Goal: Information Seeking & Learning: Compare options

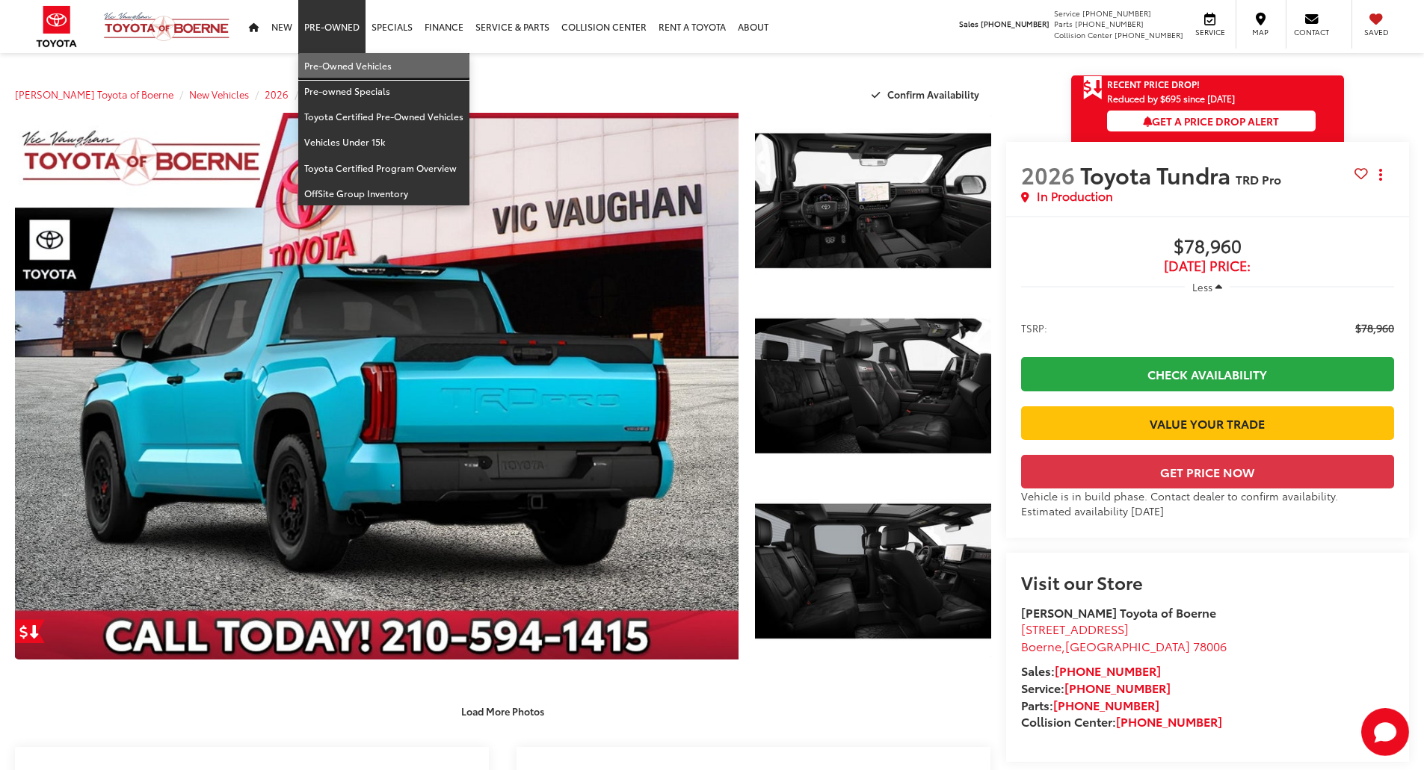
click at [339, 66] on link "Pre-Owned Vehicles" at bounding box center [383, 65] width 171 height 25
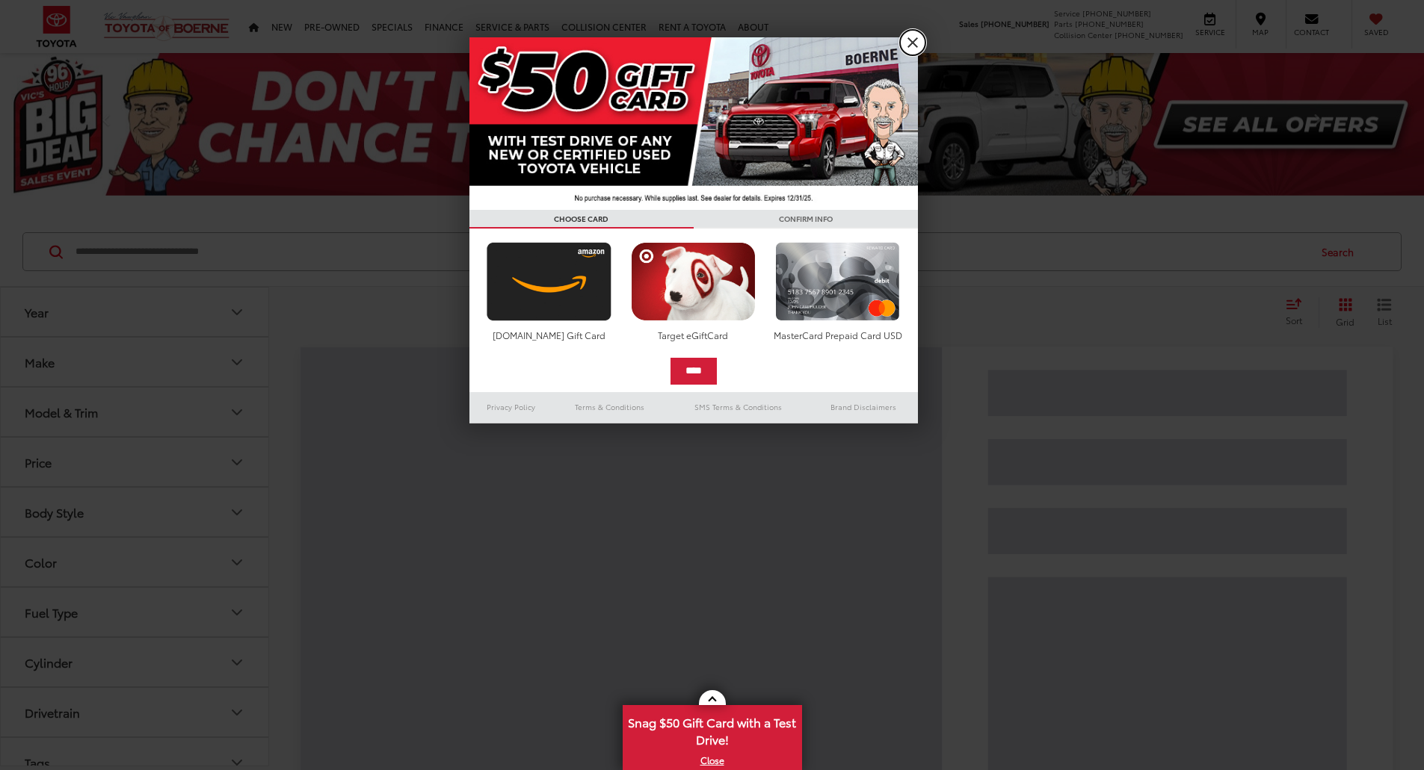
click at [913, 51] on link "X" at bounding box center [912, 42] width 25 height 25
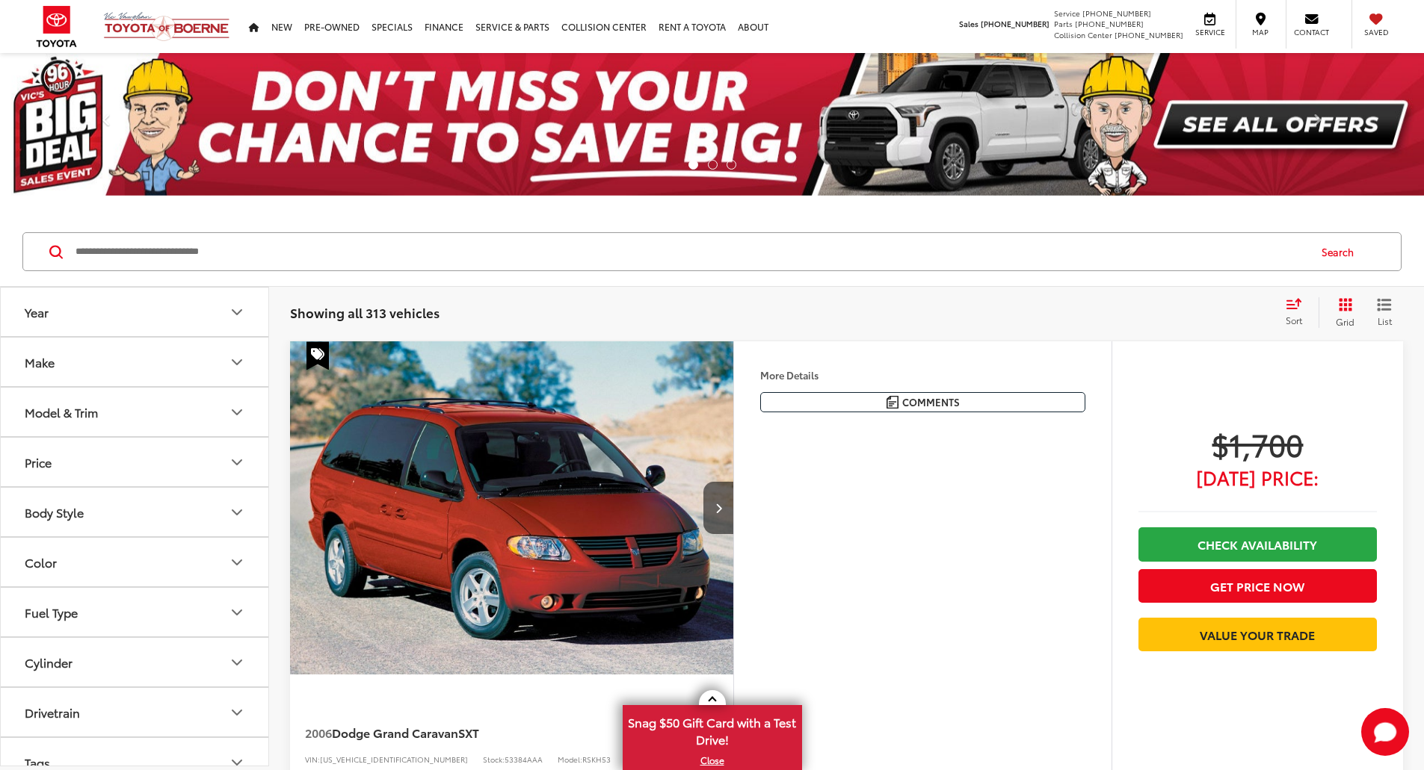
click at [158, 356] on button "Make" at bounding box center [135, 362] width 269 height 49
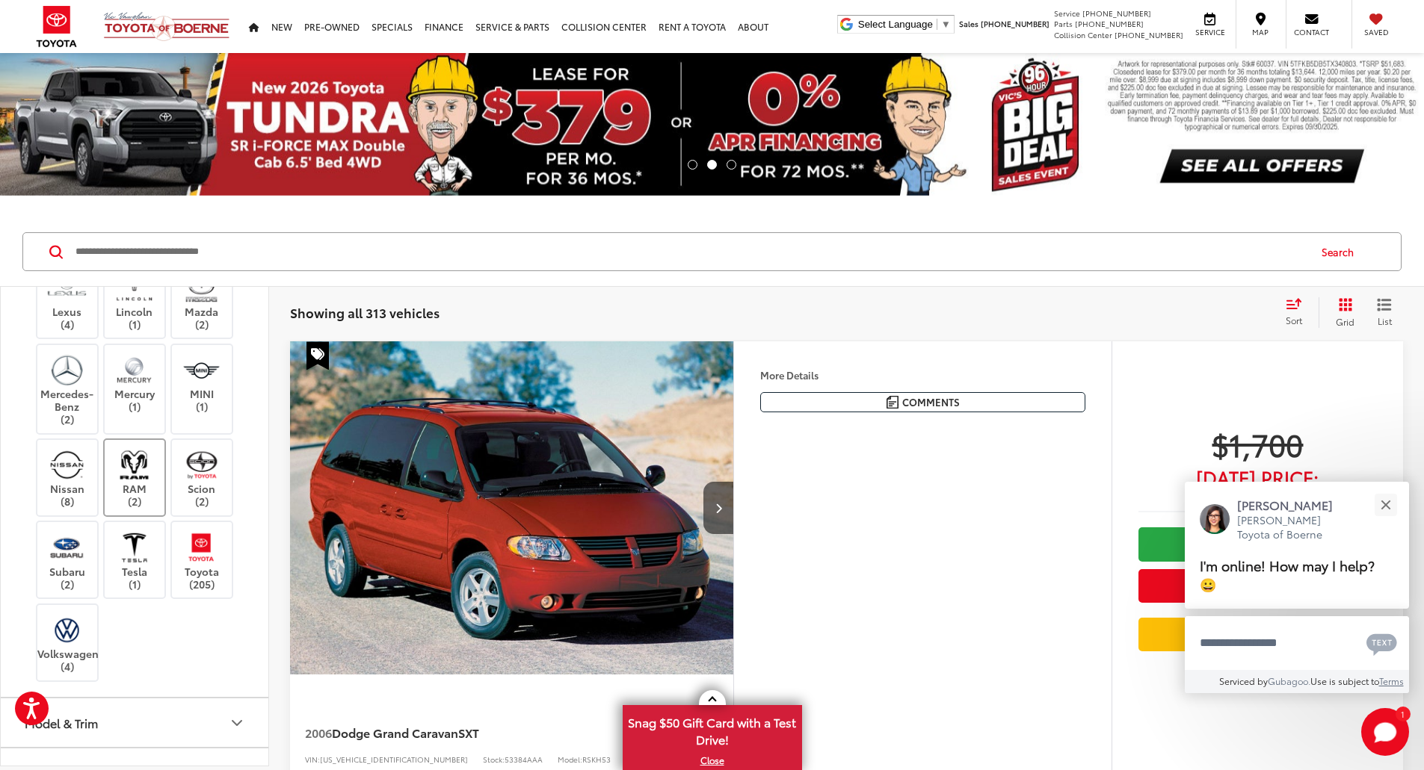
scroll to position [673, 0]
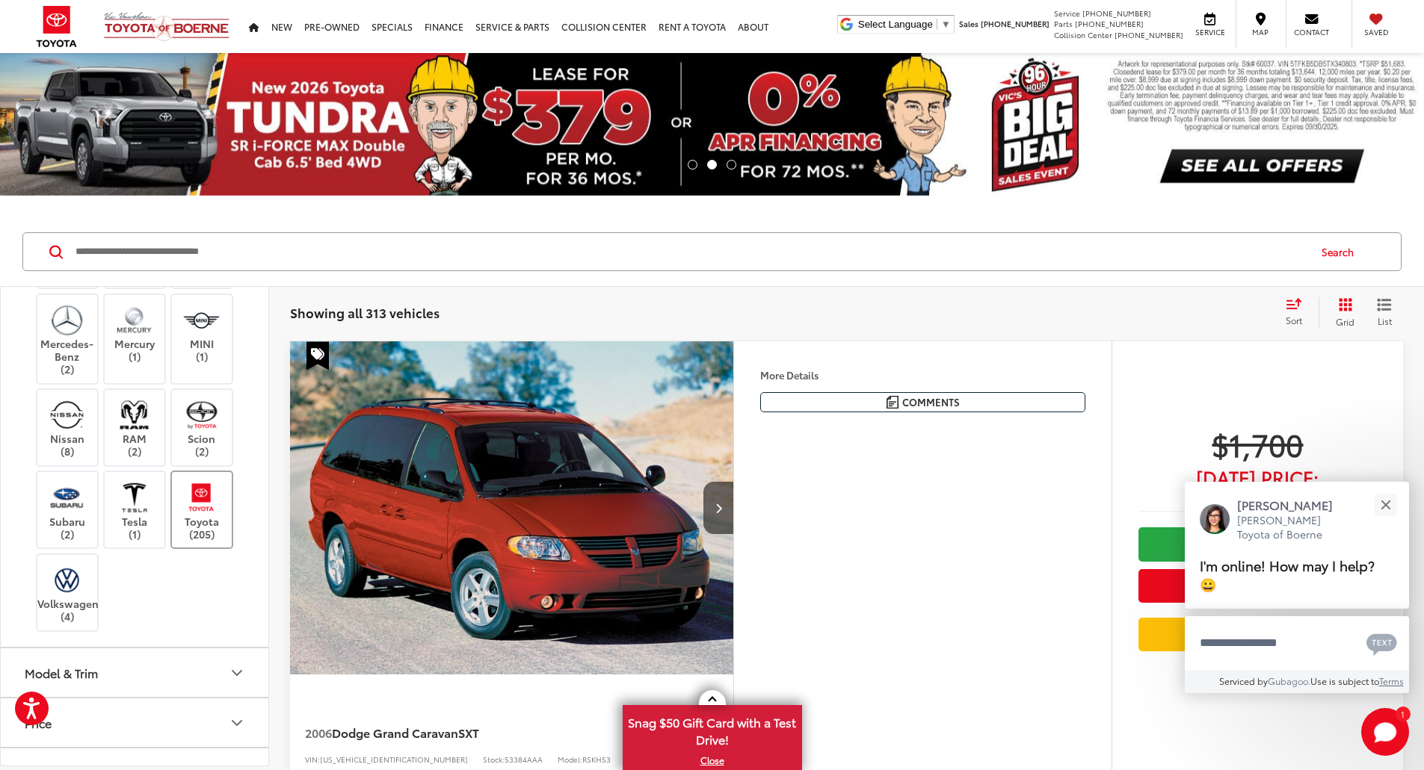
click at [201, 508] on img at bounding box center [201, 497] width 41 height 35
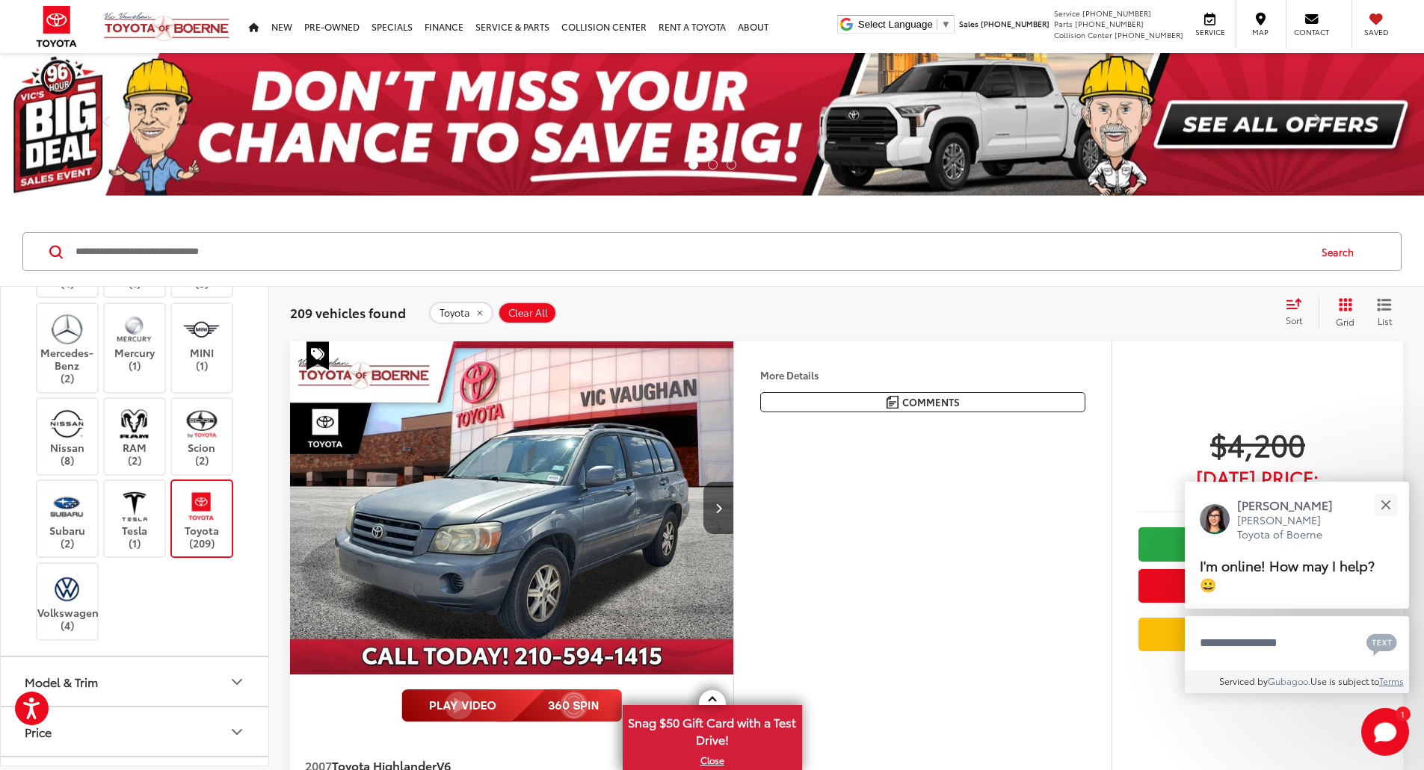
scroll to position [897, 0]
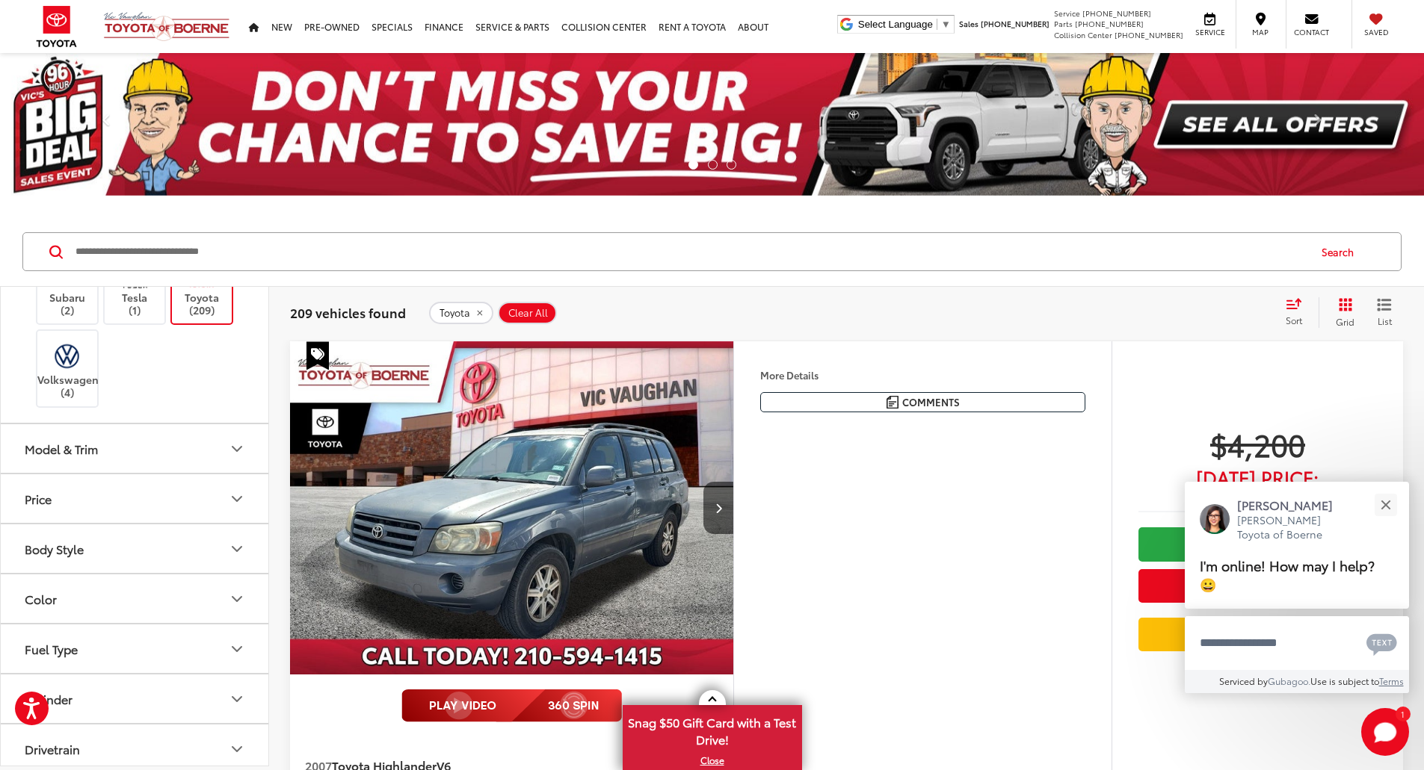
click at [243, 450] on icon "Model & Trim" at bounding box center [237, 449] width 18 height 18
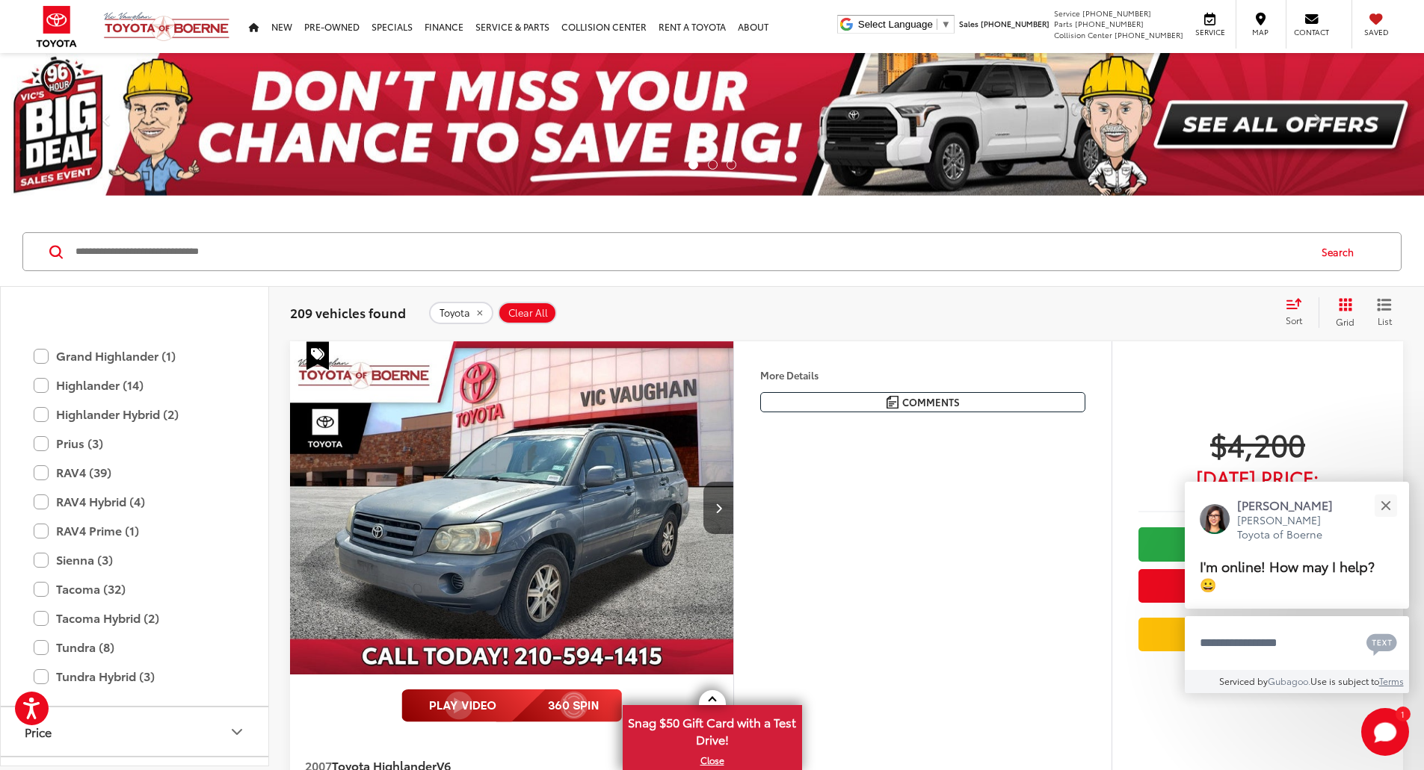
scroll to position [1420, 0]
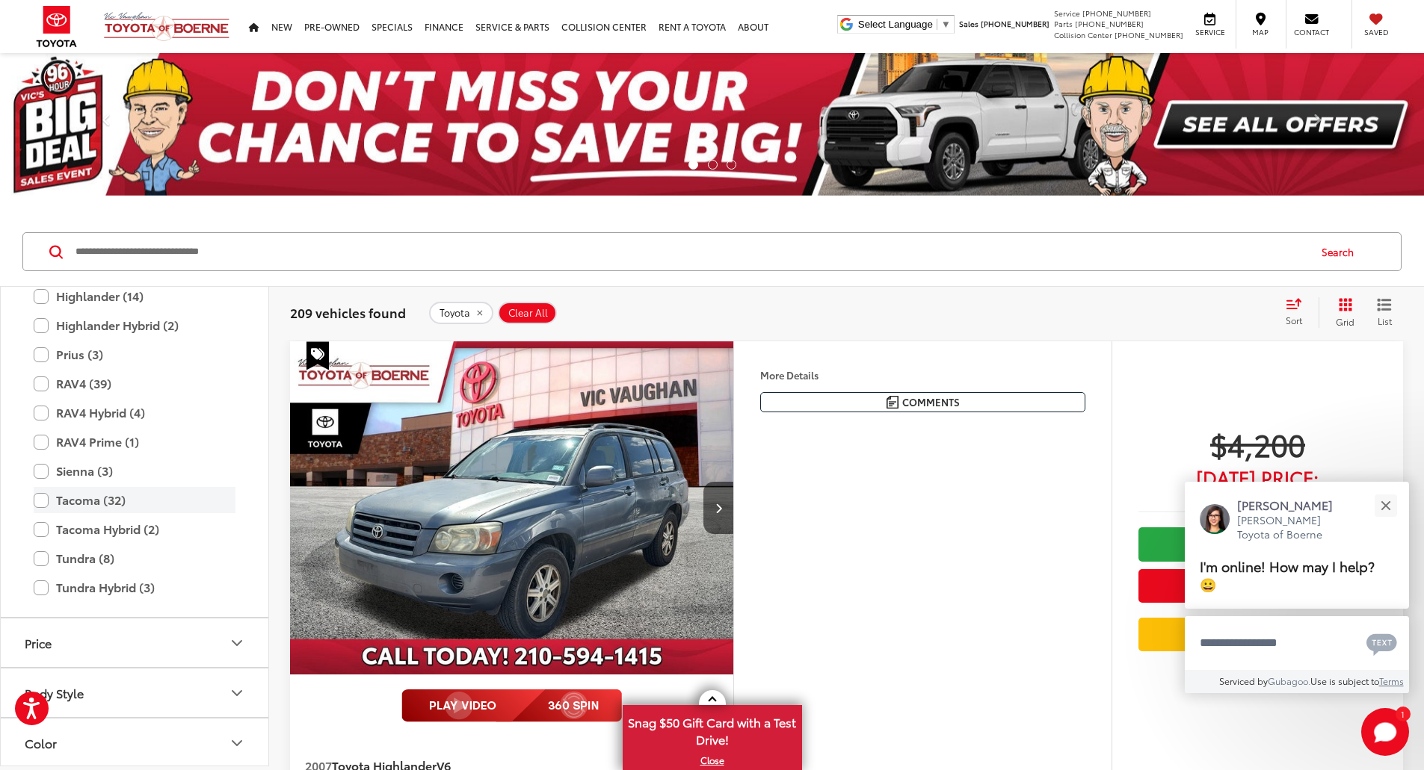
click at [37, 502] on label "Tacoma (32)" at bounding box center [135, 500] width 202 height 26
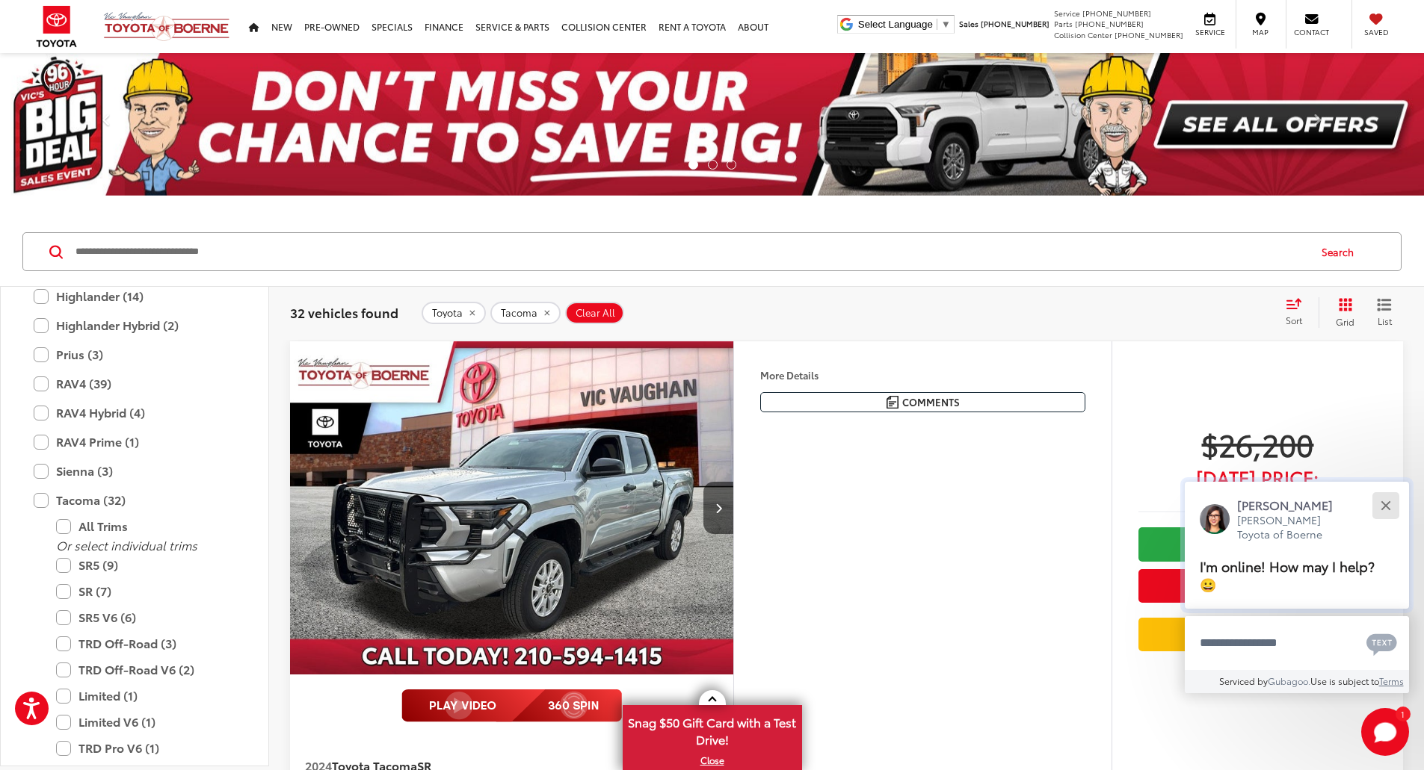
click at [1381, 498] on button "Close" at bounding box center [1385, 505] width 32 height 32
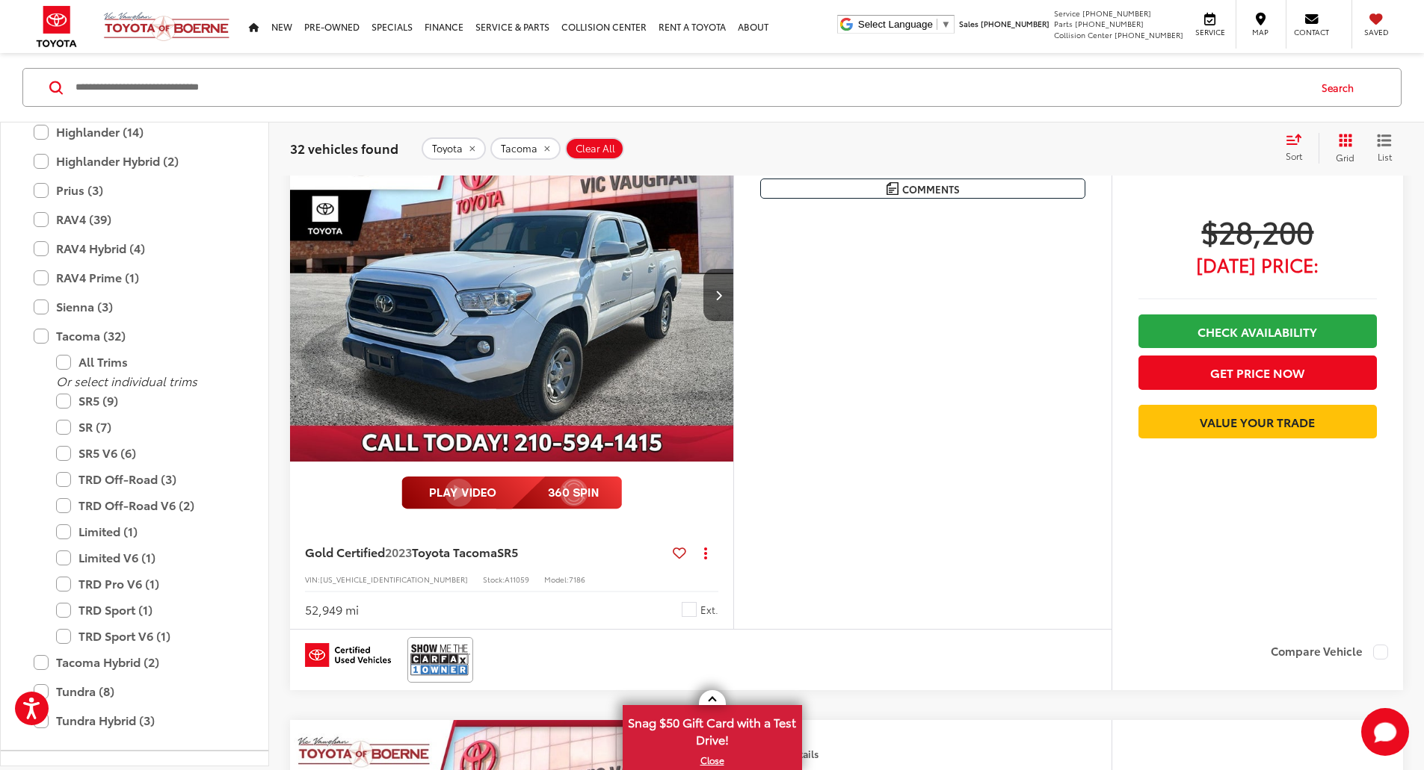
scroll to position [3438, 0]
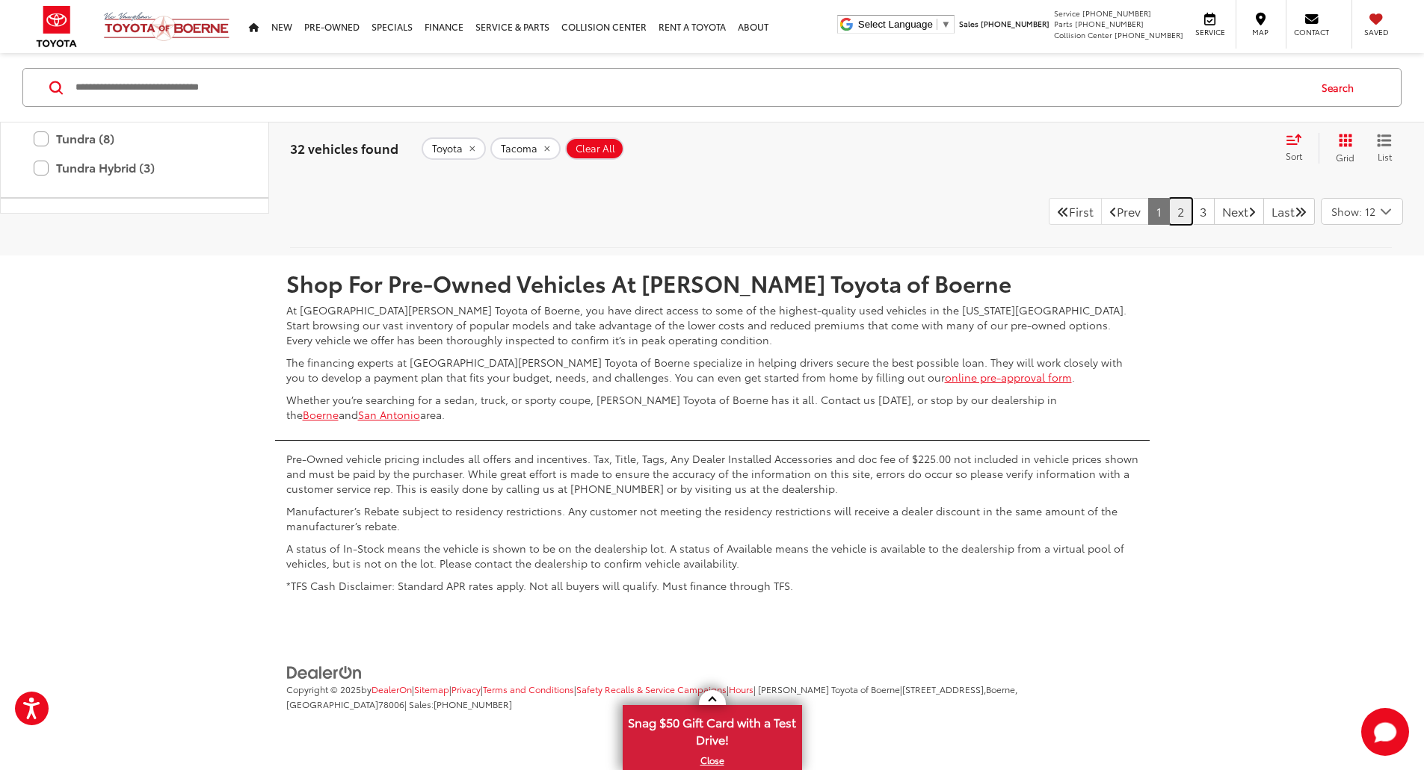
click at [1169, 225] on link "2" at bounding box center [1180, 211] width 23 height 27
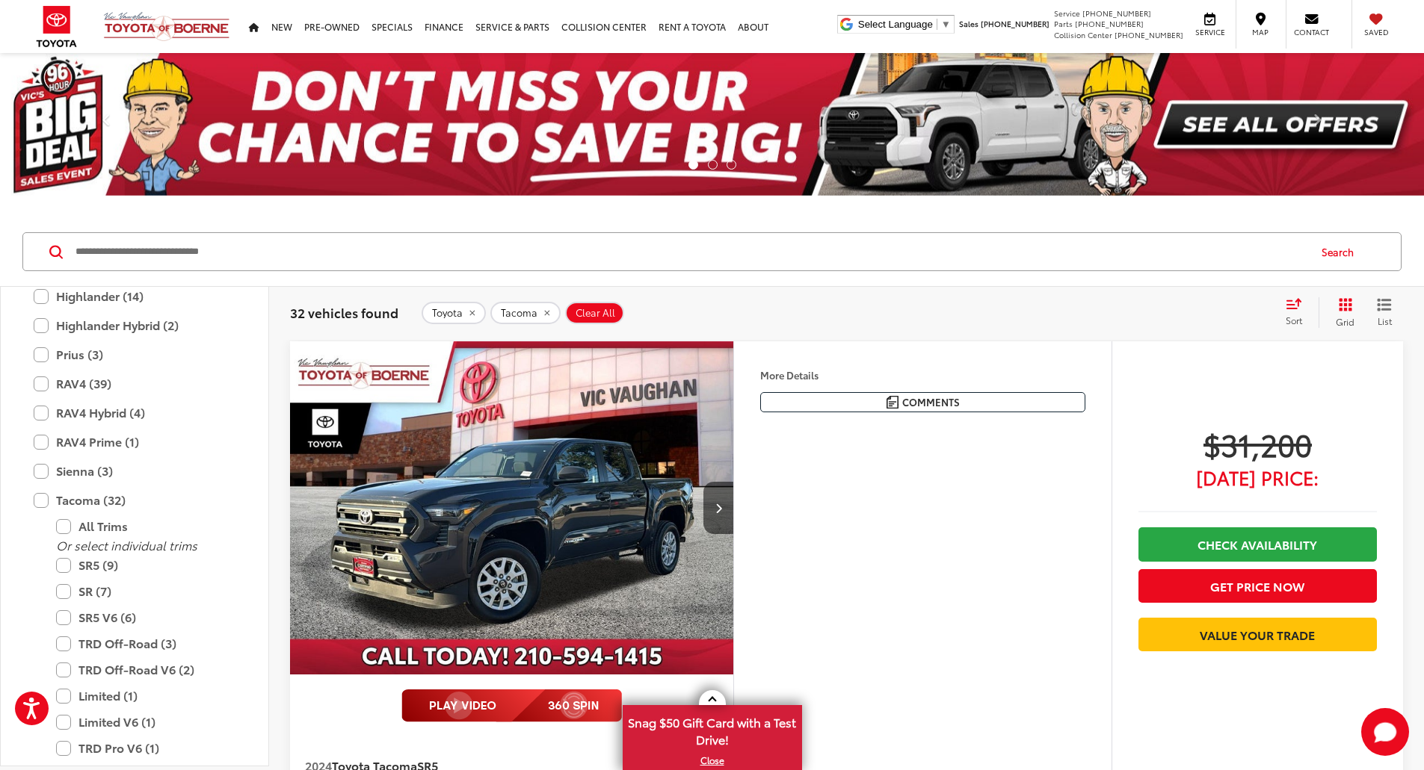
click at [1292, 322] on span "Sort" at bounding box center [1293, 320] width 16 height 13
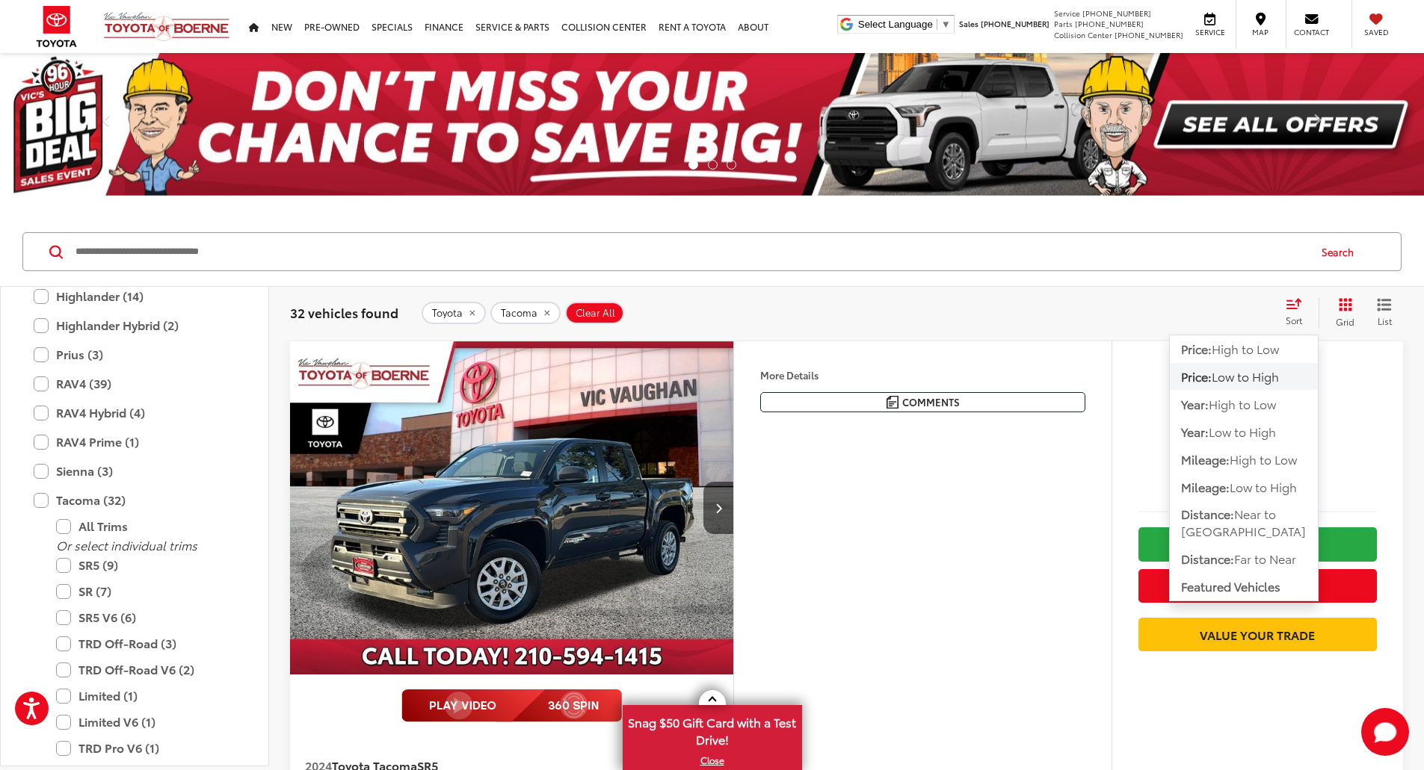
click at [1267, 379] on span "Low to High" at bounding box center [1244, 376] width 67 height 17
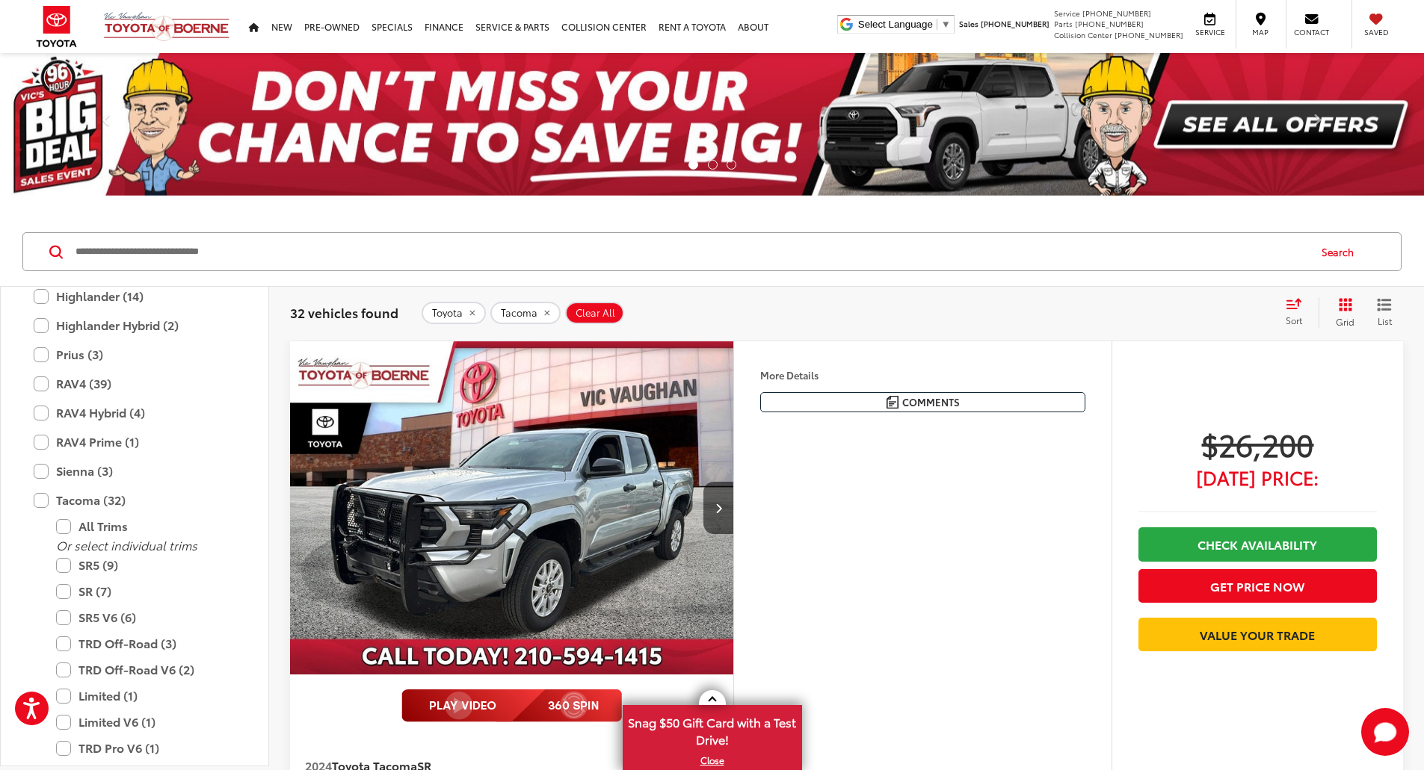
drag, startPoint x: 367, startPoint y: 4, endPoint x: 775, endPoint y: 281, distance: 492.9
click at [775, 281] on div "Search" at bounding box center [712, 251] width 1424 height 69
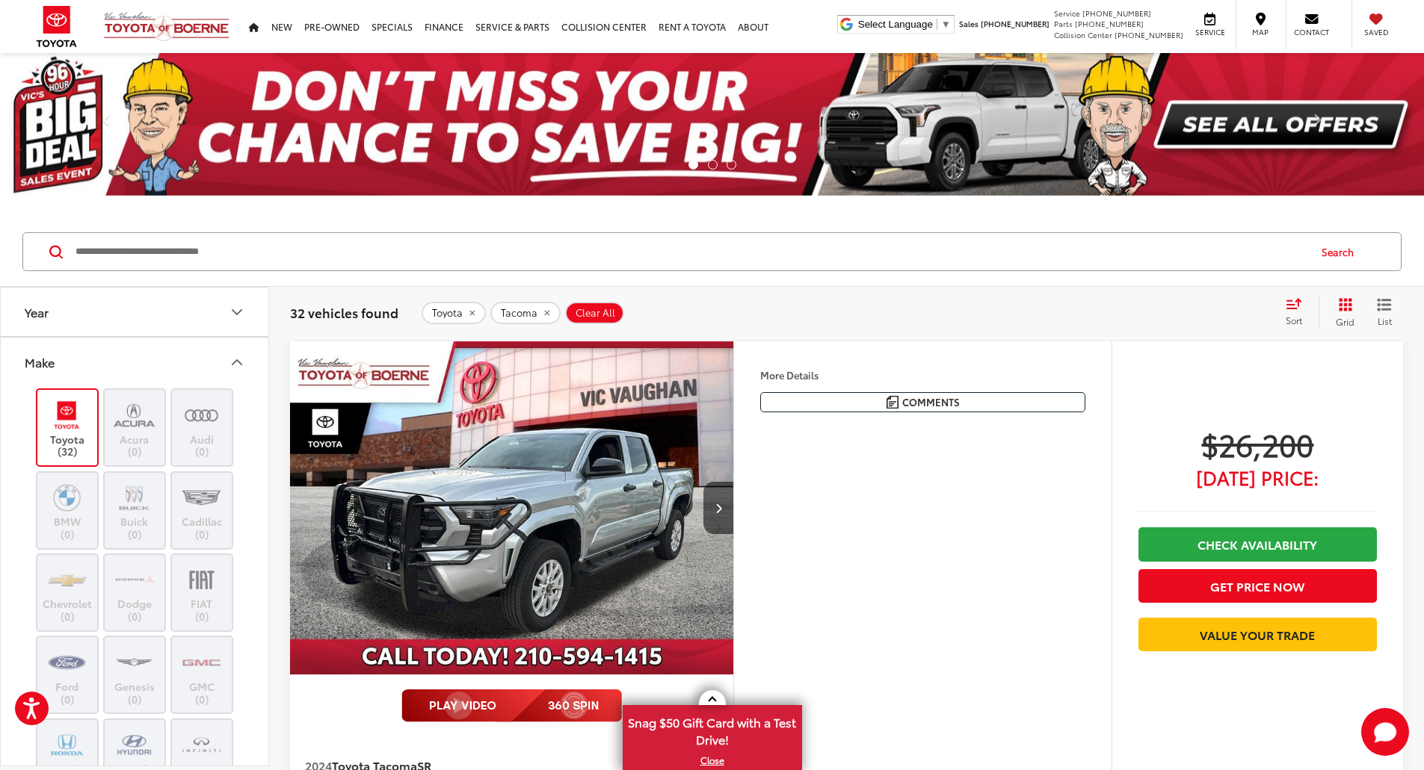
click at [235, 359] on icon "Make" at bounding box center [237, 362] width 18 height 18
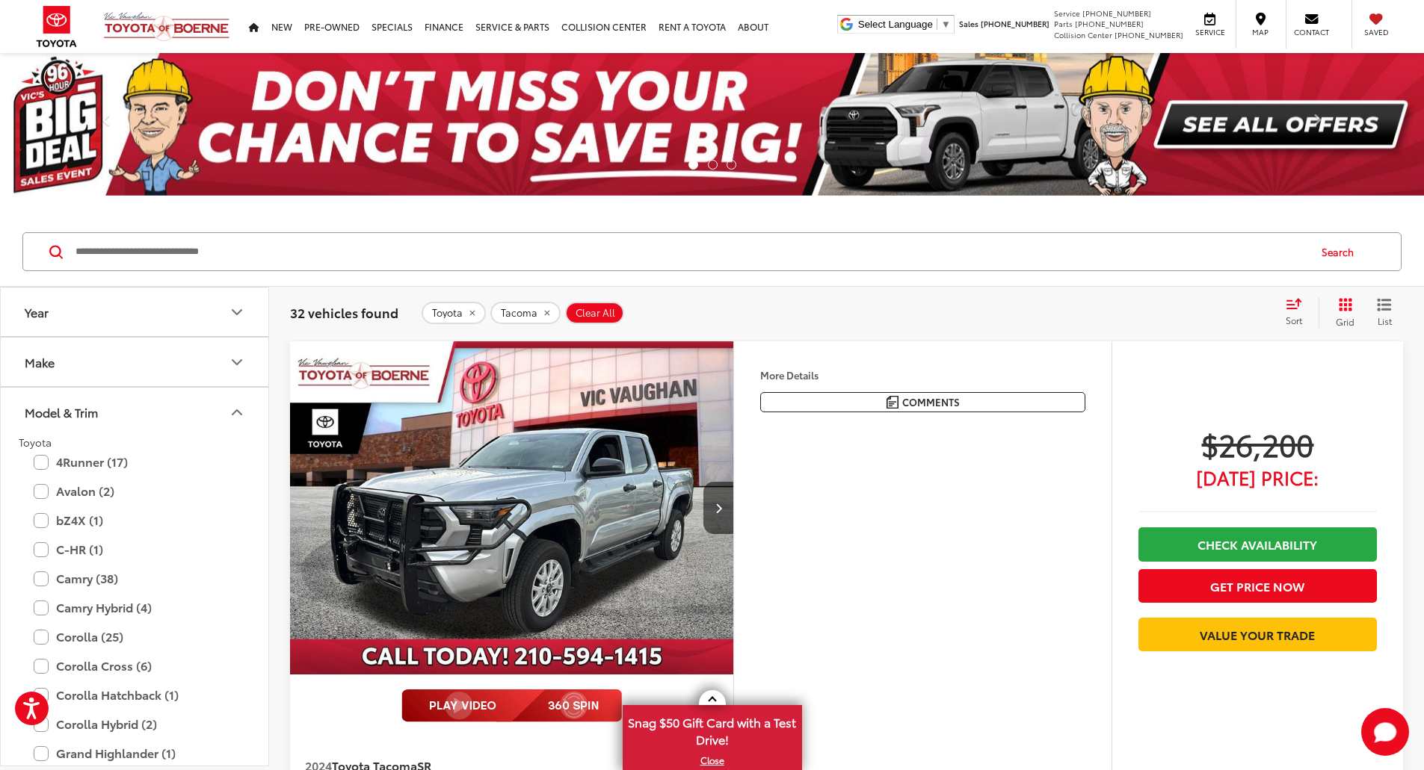
click at [232, 417] on icon "Model & Trim" at bounding box center [237, 413] width 18 height 18
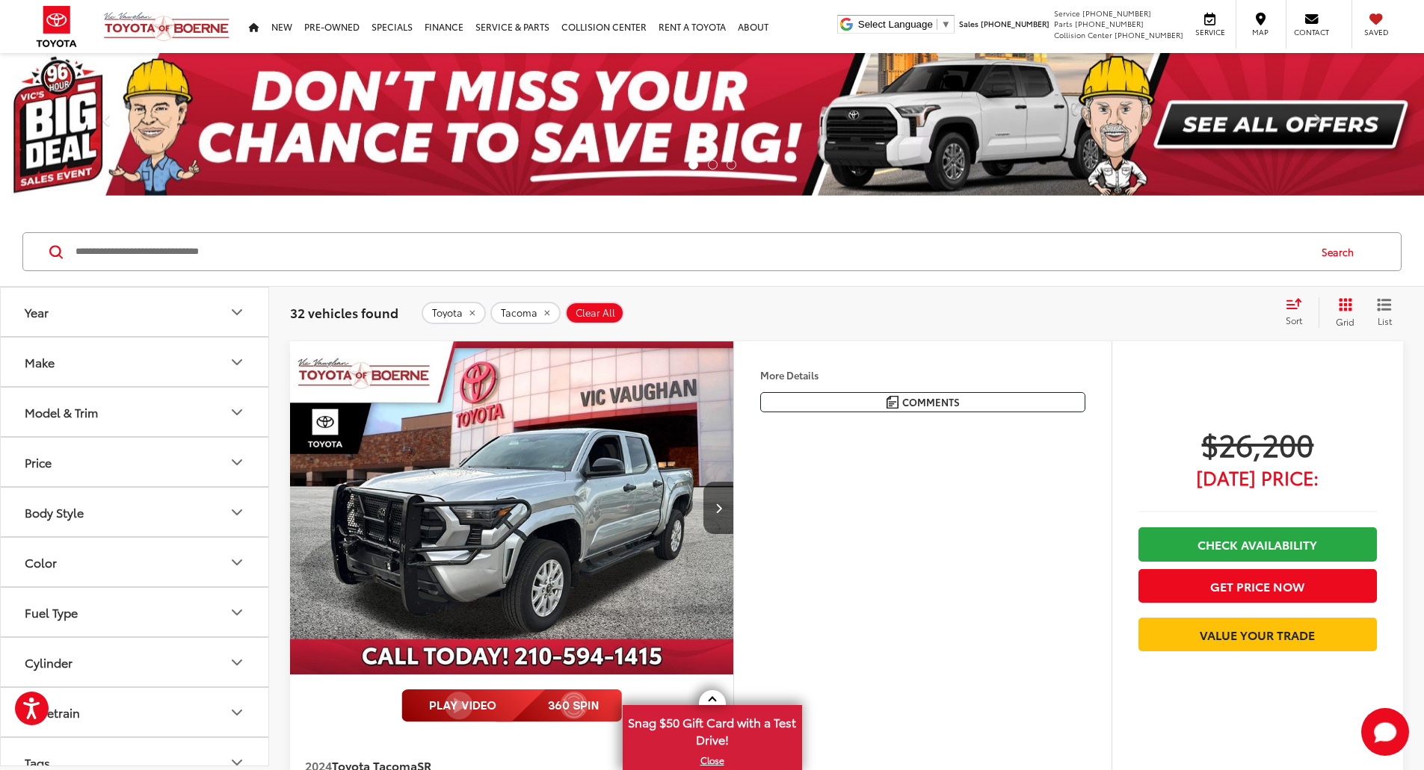
click at [223, 473] on button "Price" at bounding box center [135, 462] width 269 height 49
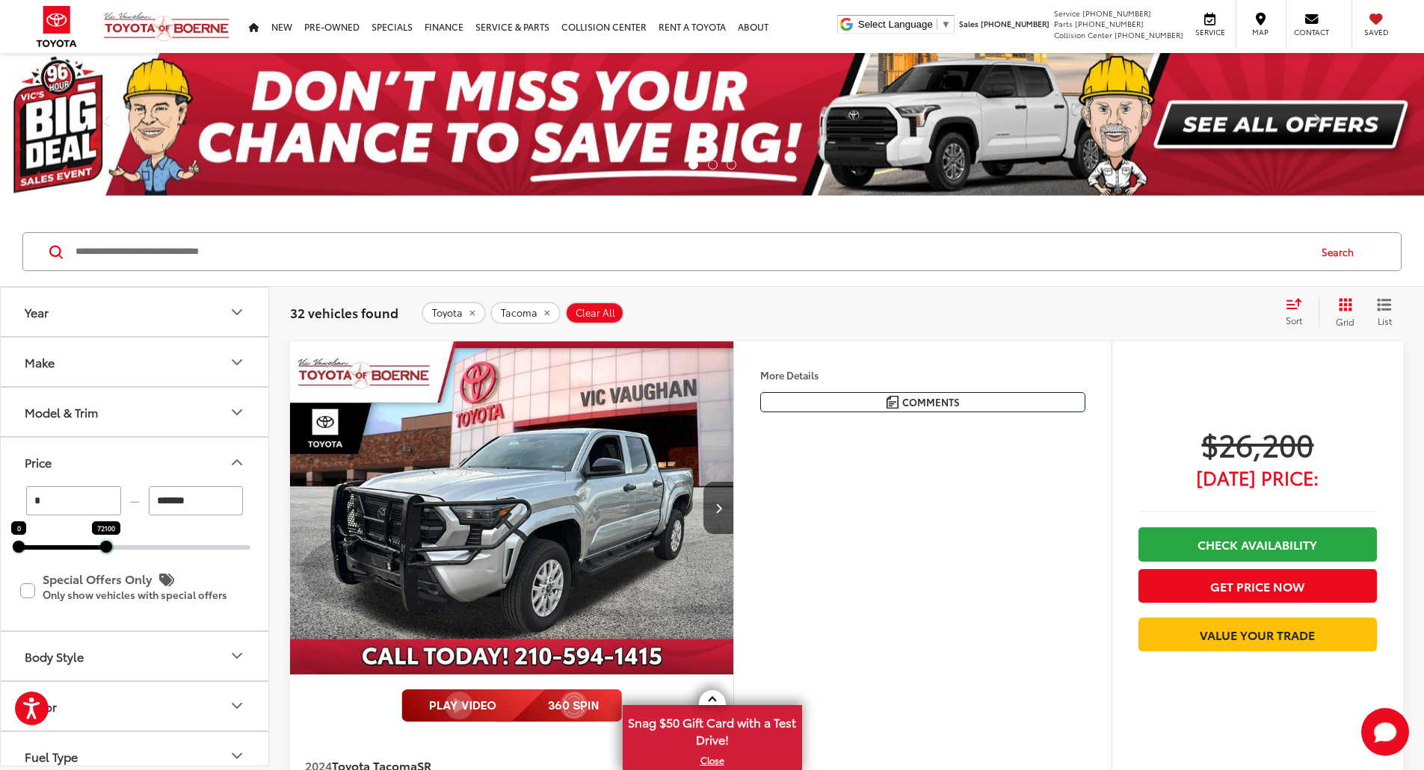
drag, startPoint x: 249, startPoint y: 552, endPoint x: 78, endPoint y: 549, distance: 171.2
click at [100, 552] on div at bounding box center [106, 547] width 12 height 12
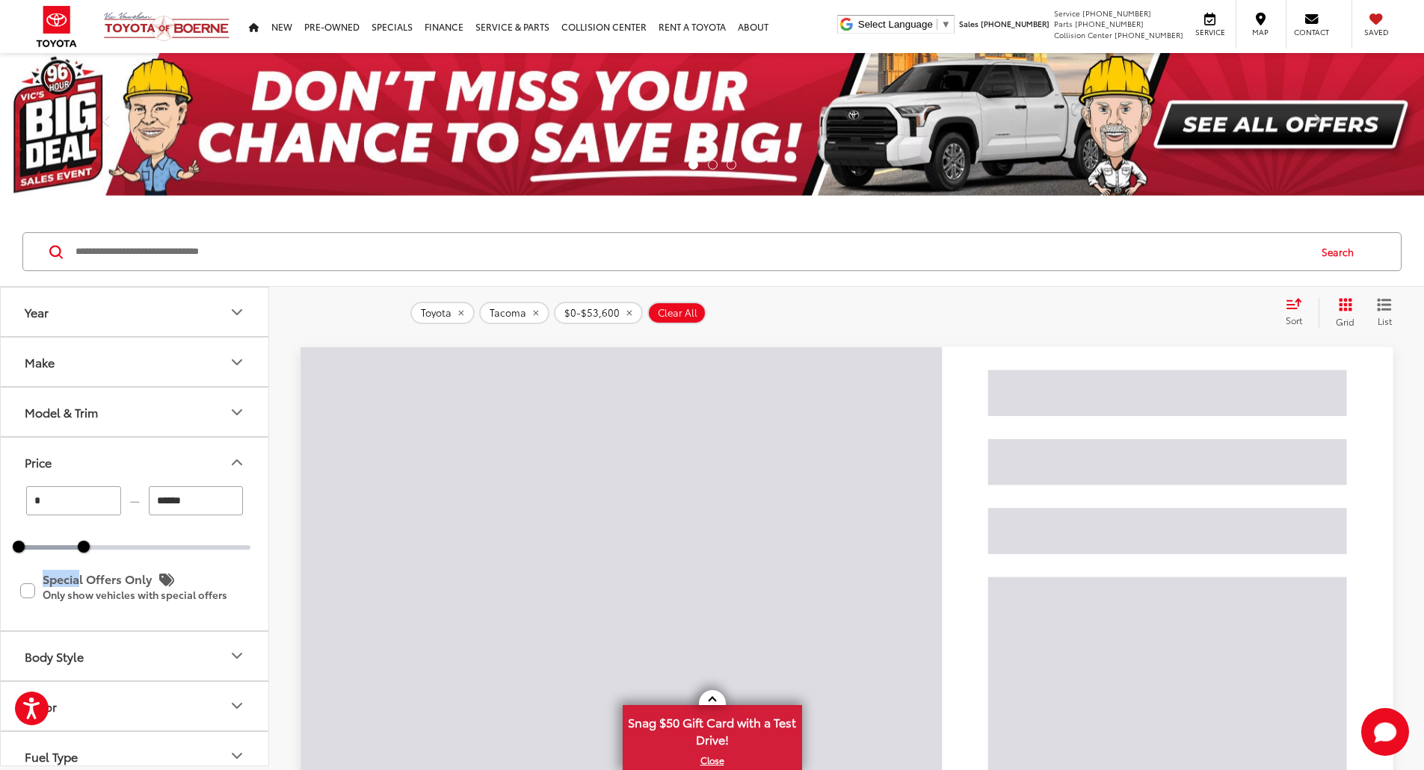
drag, startPoint x: 81, startPoint y: 554, endPoint x: 36, endPoint y: 547, distance: 46.1
click at [37, 549] on div "* — ****** 0 53600 Special Offers Only Only show vehicles with special offers" at bounding box center [135, 557] width 268 height 143
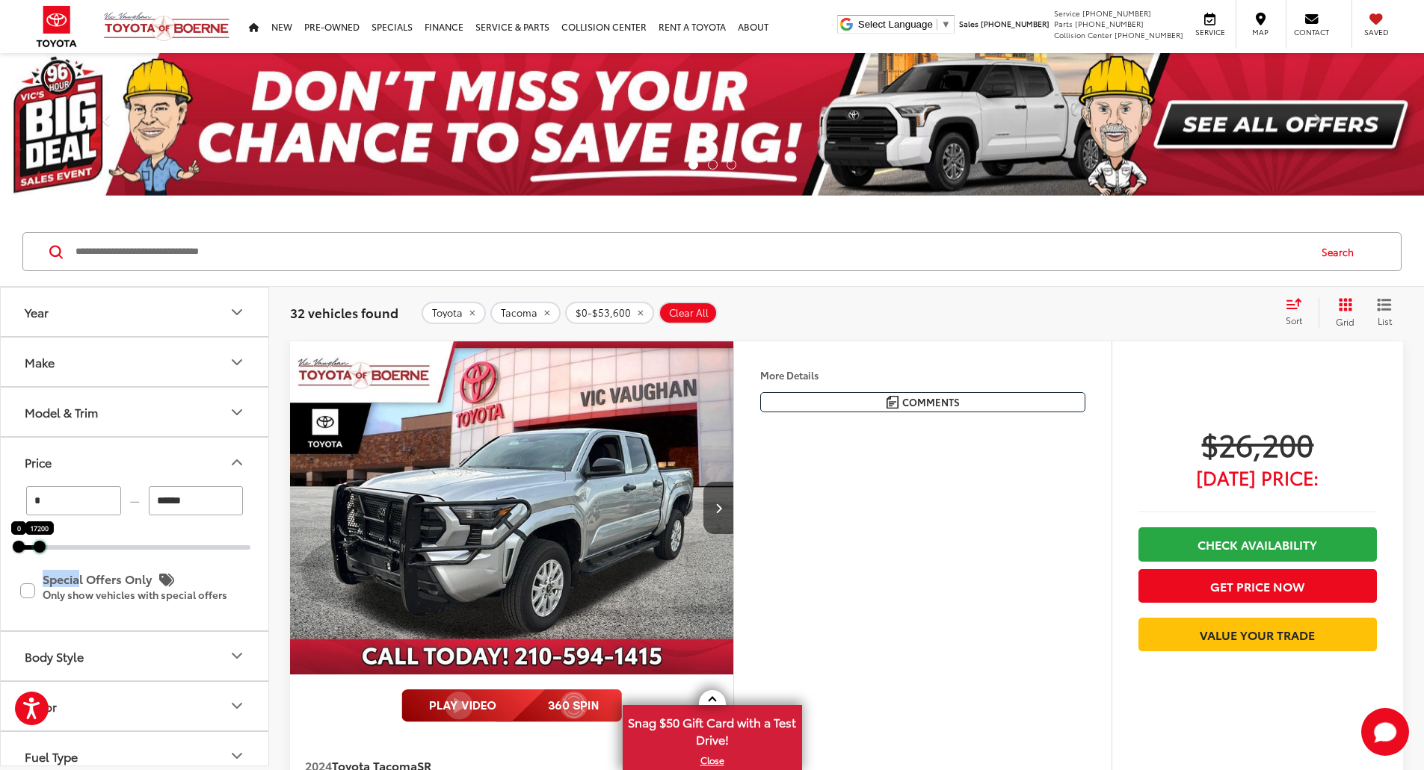
drag, startPoint x: 87, startPoint y: 549, endPoint x: 34, endPoint y: 540, distance: 53.7
click at [40, 544] on div at bounding box center [40, 547] width 12 height 12
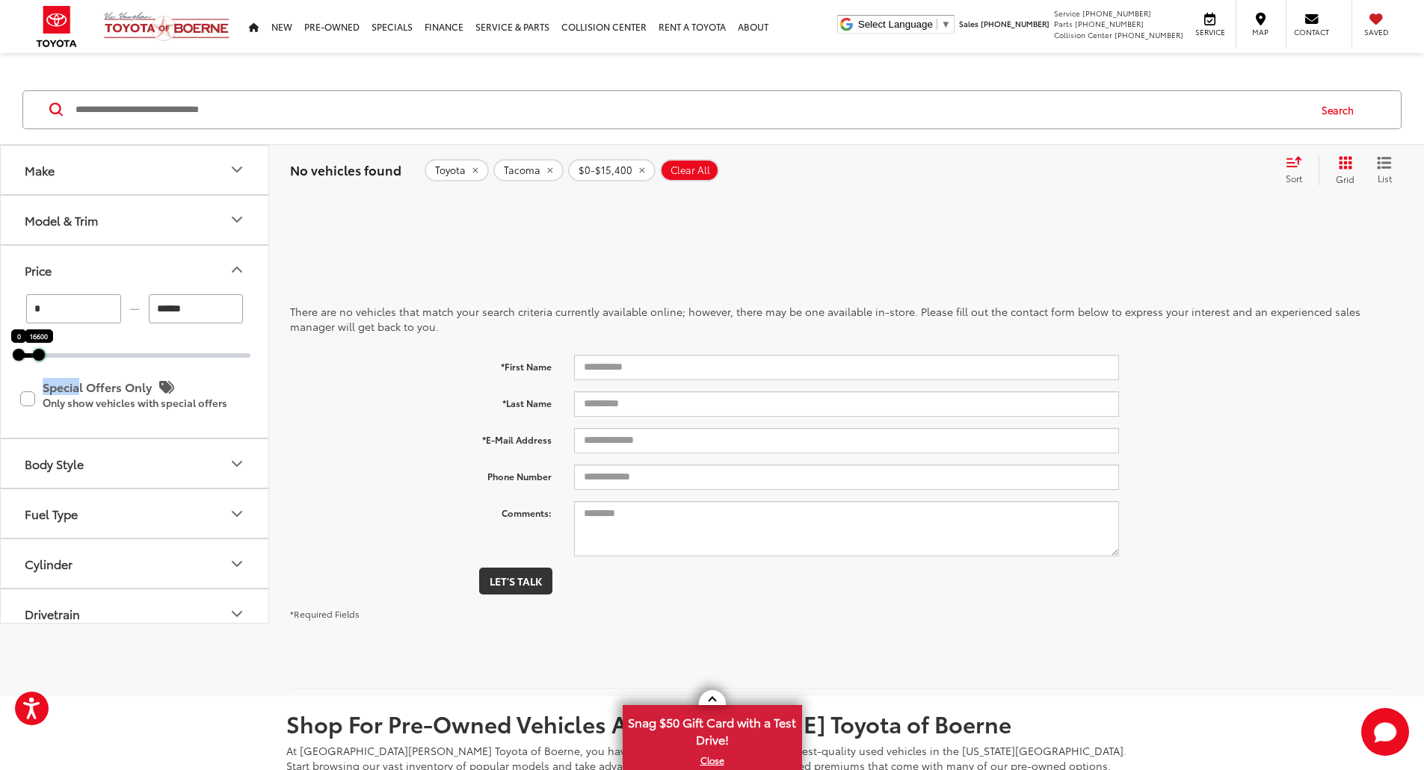
click at [40, 358] on div at bounding box center [39, 355] width 12 height 12
click at [45, 361] on div "* — ****** 0 18400 Special Offers Only Only show vehicles with special offers" at bounding box center [135, 365] width 268 height 143
drag, startPoint x: 43, startPoint y: 356, endPoint x: 58, endPoint y: 358, distance: 15.1
click at [58, 358] on div at bounding box center [56, 355] width 12 height 12
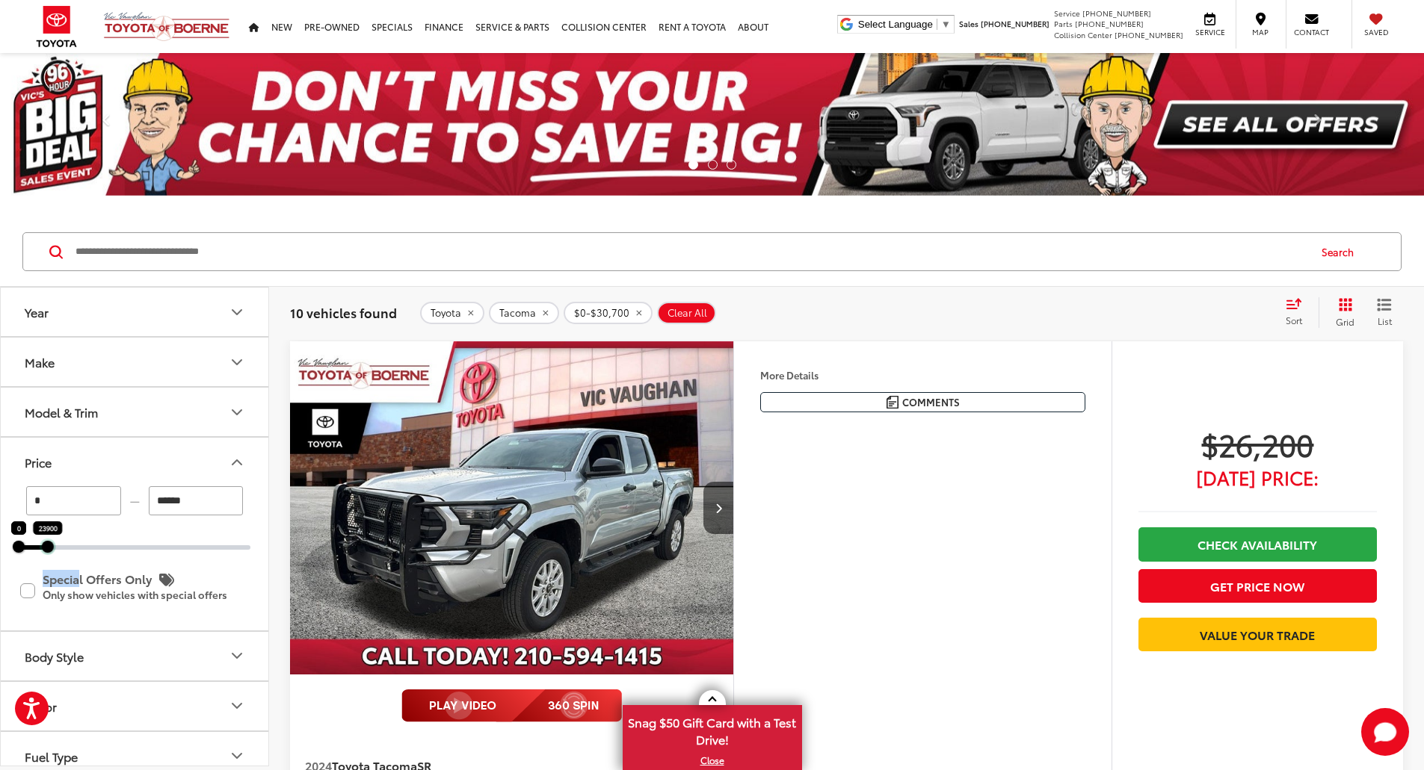
drag, startPoint x: 56, startPoint y: 552, endPoint x: 48, endPoint y: 554, distance: 8.7
click at [48, 554] on div "* — ****** 0 23900 Special Offers Only Only show vehicles with special offers" at bounding box center [135, 557] width 268 height 143
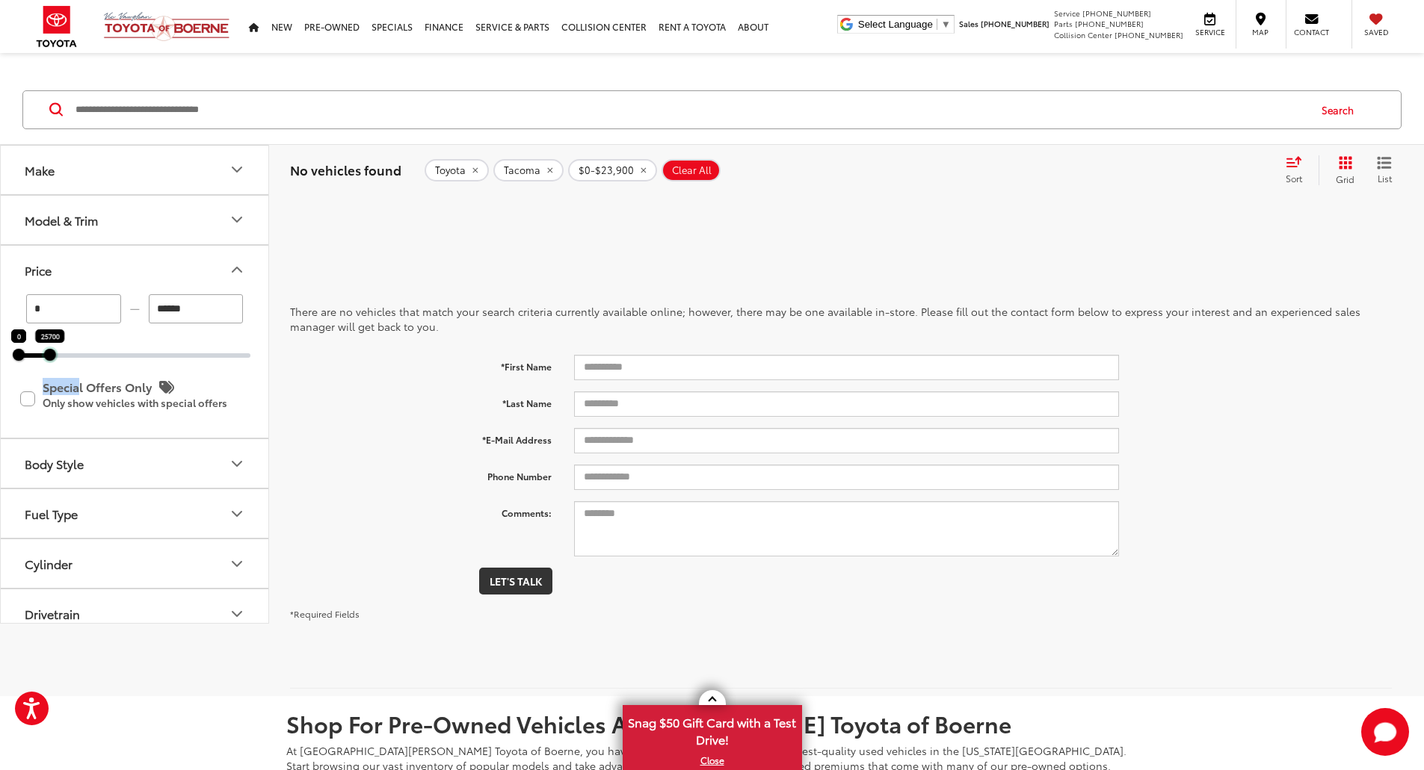
click at [49, 361] on div "* — ****** 0 25700 Special Offers Only Only show vehicles with special offers" at bounding box center [135, 365] width 268 height 143
click at [51, 359] on div at bounding box center [51, 355] width 12 height 12
